Goal: Task Accomplishment & Management: Manage account settings

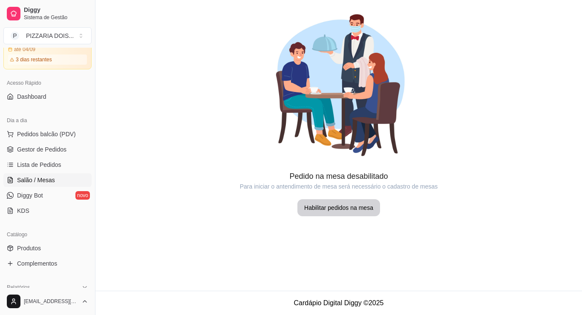
click at [43, 200] on span "Diggy Bot" at bounding box center [30, 195] width 26 height 9
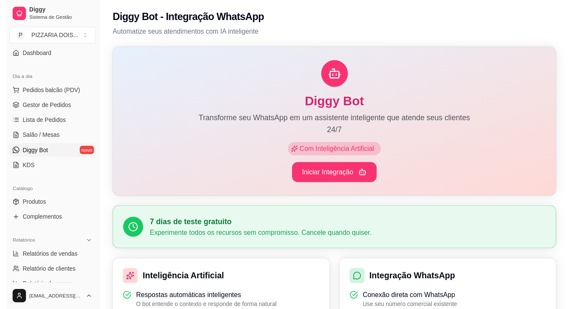
scroll to position [213, 0]
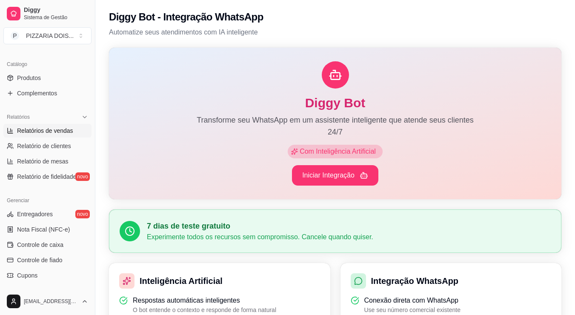
click at [37, 135] on span "Relatórios de vendas" at bounding box center [45, 130] width 56 height 9
select select "ALL"
select select "0"
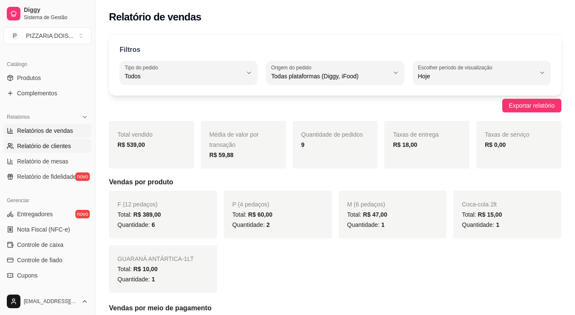
click at [63, 150] on span "Relatório de clientes" at bounding box center [44, 146] width 54 height 9
select select "30"
select select "HIGHEST_TOTAL_SPENT_WITH_ORDERS"
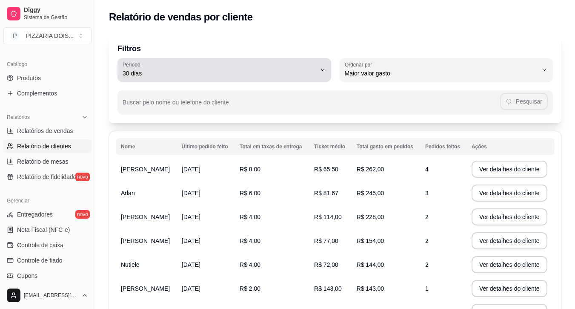
click at [316, 77] on span "30 dias" at bounding box center [219, 73] width 193 height 9
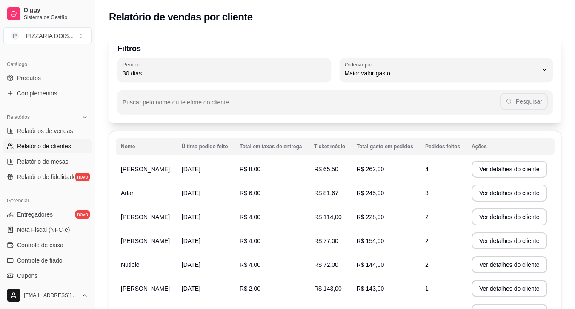
click at [295, 113] on span "Hoje" at bounding box center [262, 114] width 208 height 8
type input "0"
select select "0"
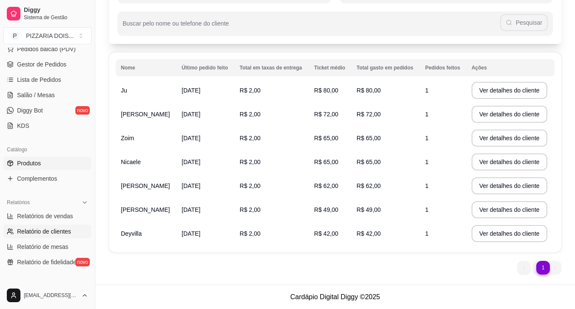
scroll to position [43, 0]
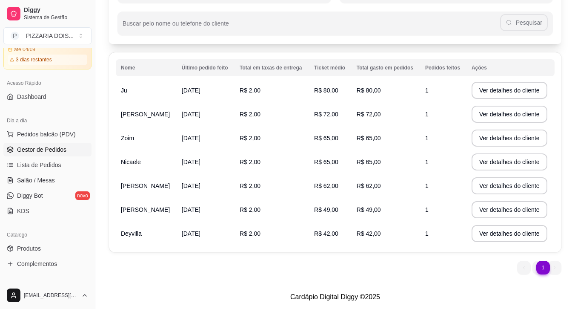
click at [49, 154] on span "Gestor de Pedidos" at bounding box center [41, 149] width 49 height 9
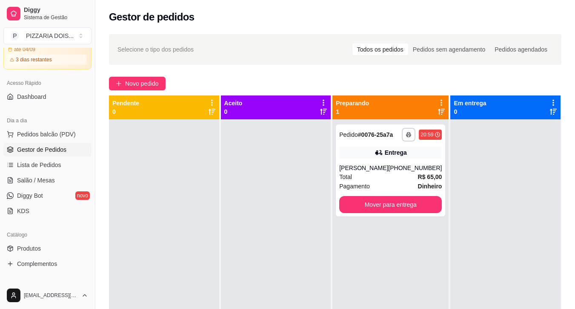
drag, startPoint x: 533, startPoint y: 153, endPoint x: 504, endPoint y: 156, distance: 29.5
click at [504, 156] on div at bounding box center [505, 273] width 110 height 309
click at [440, 141] on div "**********" at bounding box center [390, 135] width 103 height 14
click at [524, 55] on div "Pedidos agendados" at bounding box center [521, 49] width 62 height 12
click at [490, 43] on input "Pedidos agendados" at bounding box center [490, 43] width 0 height 0
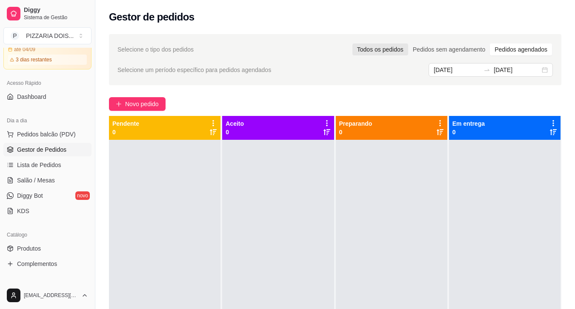
click at [408, 55] on div "Todos os pedidos" at bounding box center [381, 49] width 56 height 12
click at [353, 43] on input "Todos os pedidos" at bounding box center [353, 43] width 0 height 0
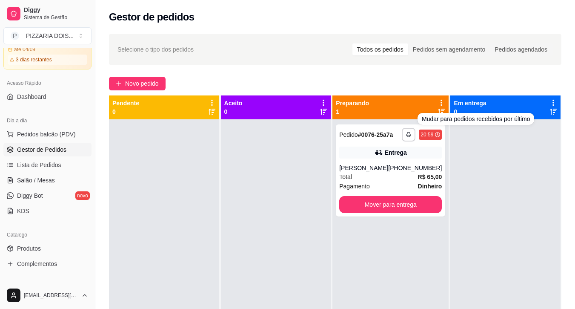
click at [554, 158] on div at bounding box center [505, 273] width 110 height 309
click at [553, 168] on div at bounding box center [505, 273] width 110 height 309
drag, startPoint x: 562, startPoint y: 167, endPoint x: 565, endPoint y: 140, distance: 27.8
click at [561, 167] on div at bounding box center [505, 273] width 110 height 309
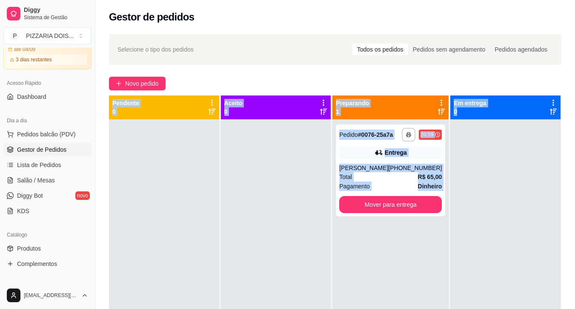
drag, startPoint x: 545, startPoint y: 130, endPoint x: 422, endPoint y: 87, distance: 130.9
click at [422, 87] on div "**********" at bounding box center [335, 221] width 480 height 385
click at [502, 201] on div at bounding box center [505, 273] width 110 height 309
click at [495, 215] on div at bounding box center [505, 273] width 110 height 309
click at [255, 201] on div at bounding box center [276, 273] width 110 height 309
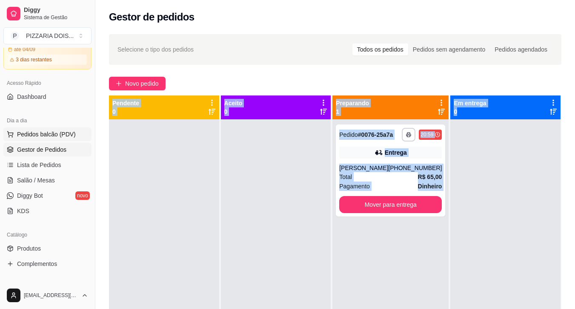
click at [67, 138] on span "Pedidos balcão (PDV)" at bounding box center [46, 134] width 59 height 9
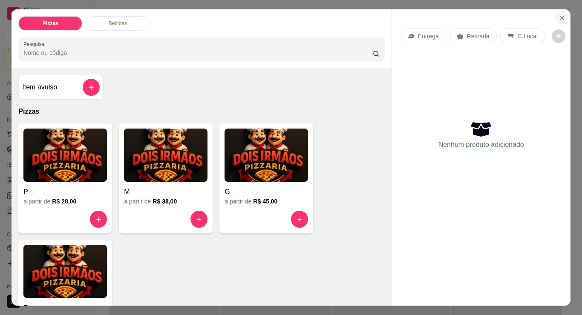
click at [555, 23] on button "Close" at bounding box center [562, 18] width 14 height 14
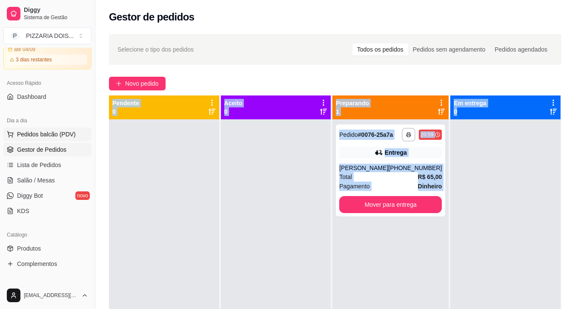
click at [63, 138] on span "Pedidos balcão (PDV)" at bounding box center [46, 134] width 59 height 9
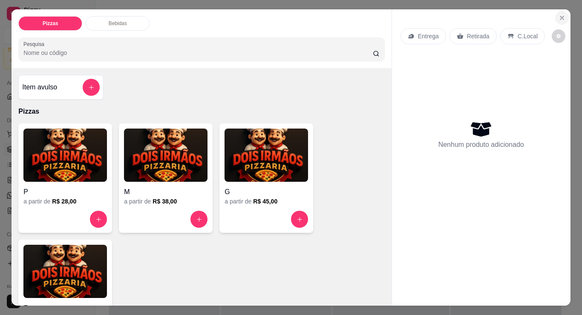
click at [555, 11] on button "Close" at bounding box center [562, 18] width 14 height 14
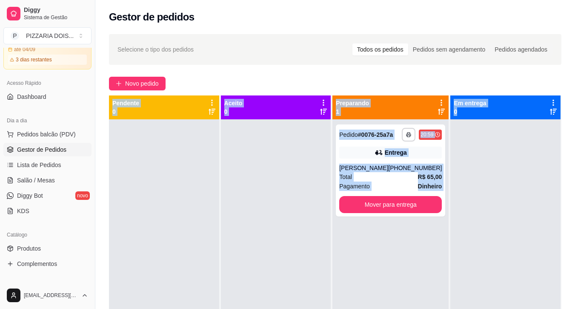
click at [66, 154] on span "Gestor de Pedidos" at bounding box center [41, 149] width 49 height 9
click at [219, 241] on div at bounding box center [164, 273] width 110 height 309
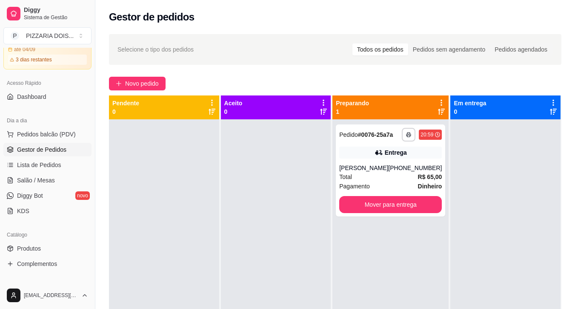
drag, startPoint x: 249, startPoint y: 228, endPoint x: 352, endPoint y: 215, distance: 104.2
click at [258, 228] on div at bounding box center [276, 273] width 110 height 309
click at [430, 213] on button "Mover para entrega" at bounding box center [391, 204] width 100 height 17
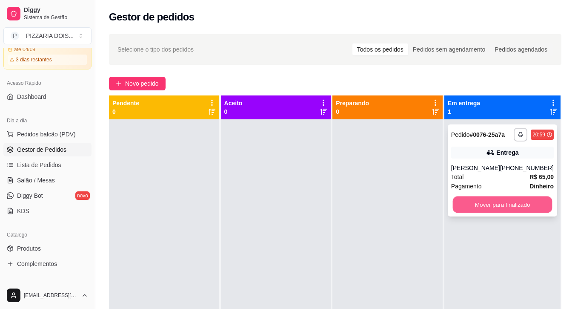
click at [509, 213] on button "Mover para finalizado" at bounding box center [503, 204] width 100 height 17
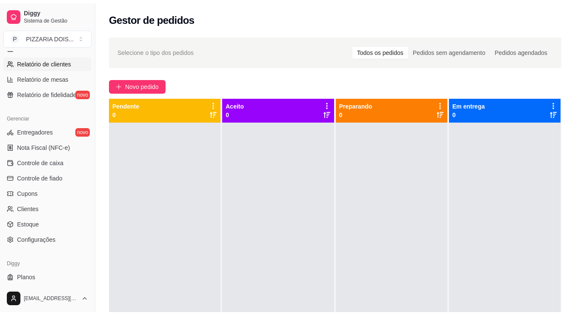
scroll to position [213, 0]
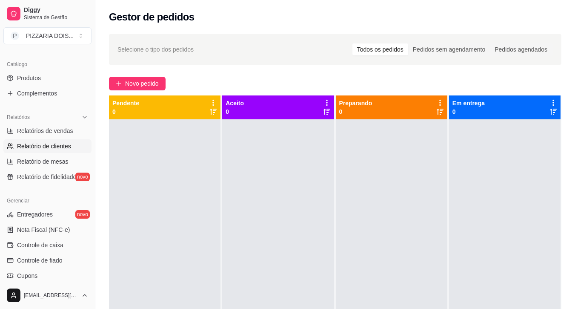
click at [41, 82] on span "Produtos" at bounding box center [29, 78] width 24 height 9
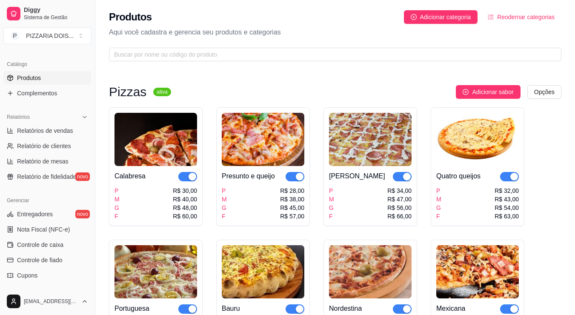
click at [195, 166] on img at bounding box center [156, 139] width 83 height 53
